Goal: Entertainment & Leisure: Consume media (video, audio)

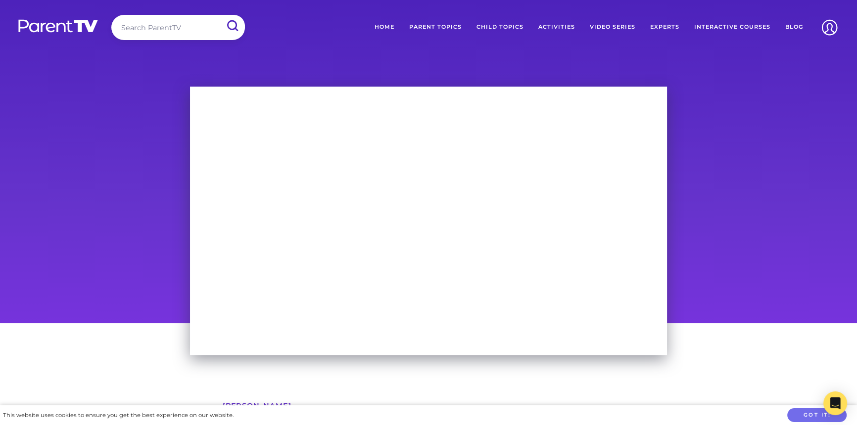
click at [747, 287] on div at bounding box center [428, 201] width 857 height 244
click at [708, 270] on div at bounding box center [428, 201] width 857 height 244
click at [725, 263] on div at bounding box center [428, 201] width 857 height 244
